Goal: Find specific page/section: Find specific page/section

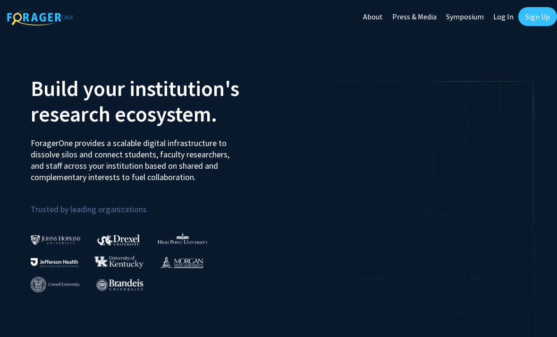
click at [508, 14] on link "Log In" at bounding box center [504, 16] width 30 height 33
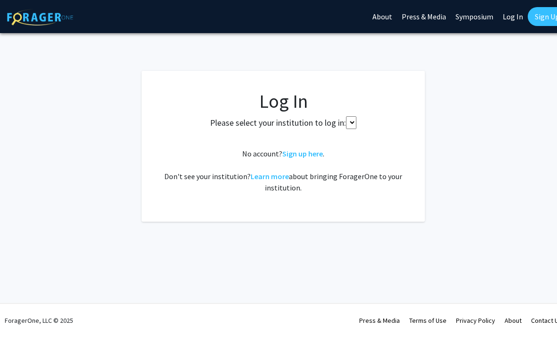
select select
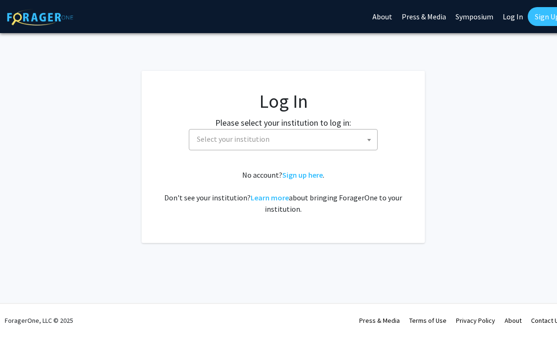
click at [342, 136] on span "Select your institution" at bounding box center [285, 138] width 184 height 19
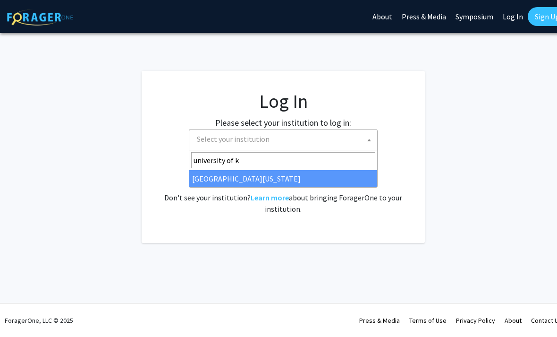
type input "university of ke"
select select "13"
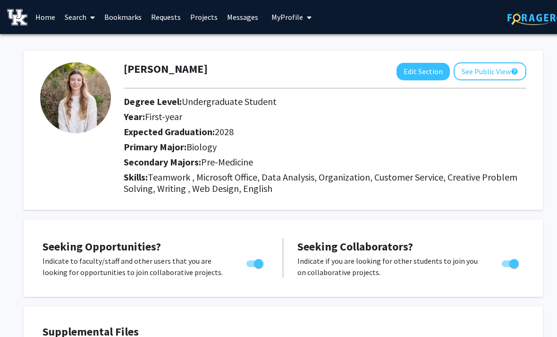
click at [47, 23] on link "Home" at bounding box center [45, 16] width 29 height 33
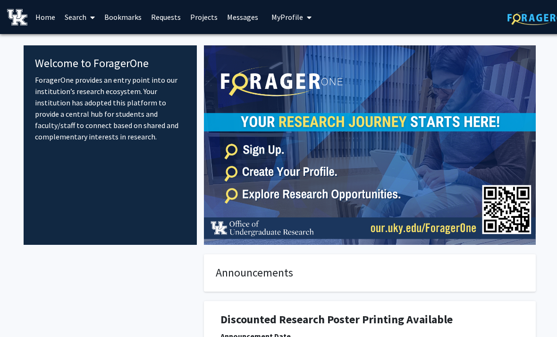
click at [80, 23] on link "Search" at bounding box center [80, 16] width 40 height 33
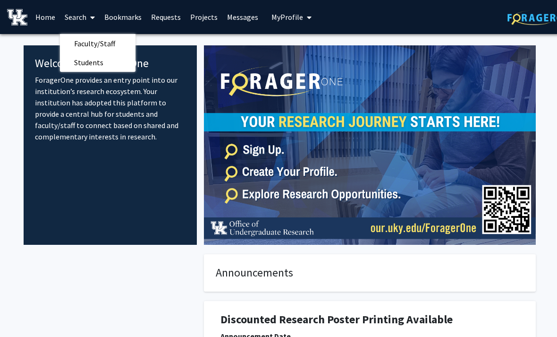
click at [85, 60] on span "Students" at bounding box center [89, 62] width 58 height 19
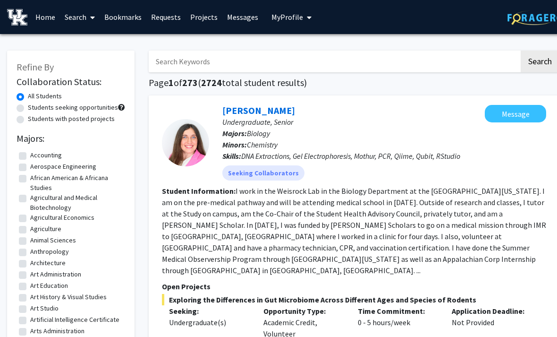
click at [77, 8] on link "Search" at bounding box center [80, 16] width 40 height 33
click at [86, 38] on span "Faculty/Staff" at bounding box center [94, 43] width 69 height 19
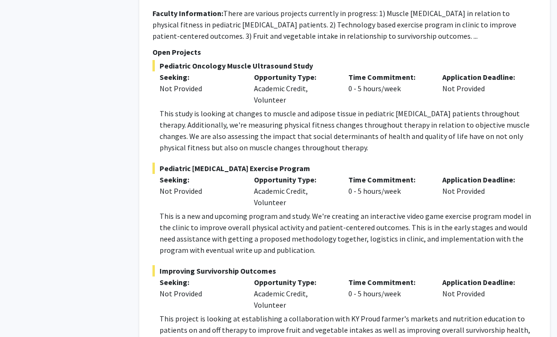
scroll to position [1302, 9]
